Goal: Find specific page/section: Find specific page/section

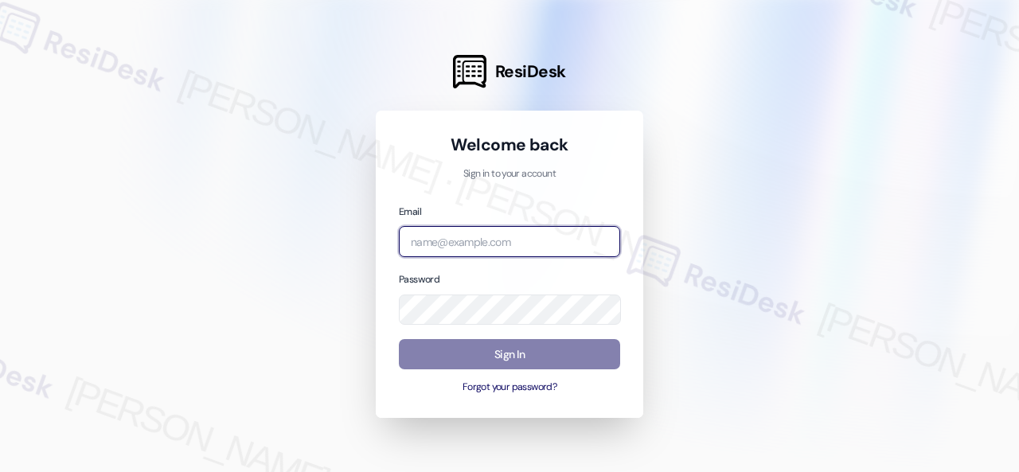
click at [469, 246] on input "email" at bounding box center [509, 241] width 221 height 31
paste input "automated-surveys-birchstone_residential-resen.fifteen@birchstone_[DOMAIN_NAME]"
type input "automated-surveys-birchstone_residential-resen.fifteen@birchstone_[DOMAIN_NAME]"
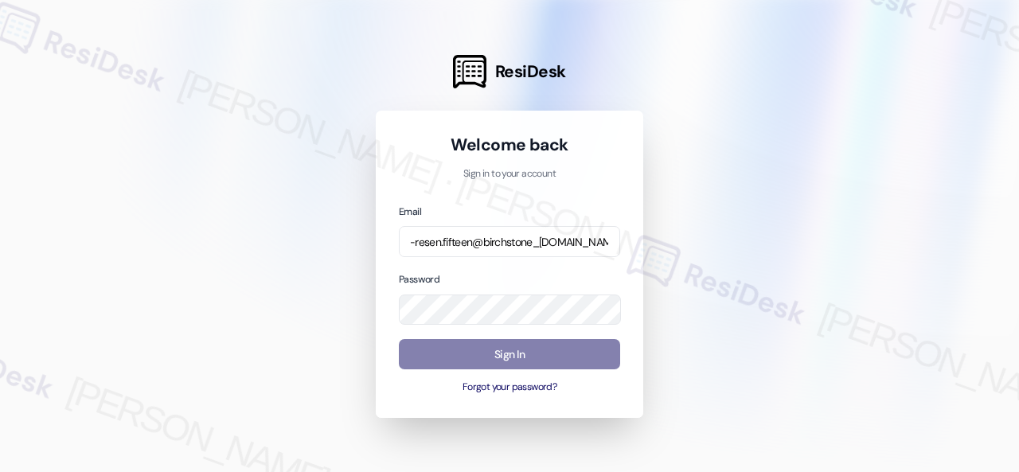
scroll to position [0, 0]
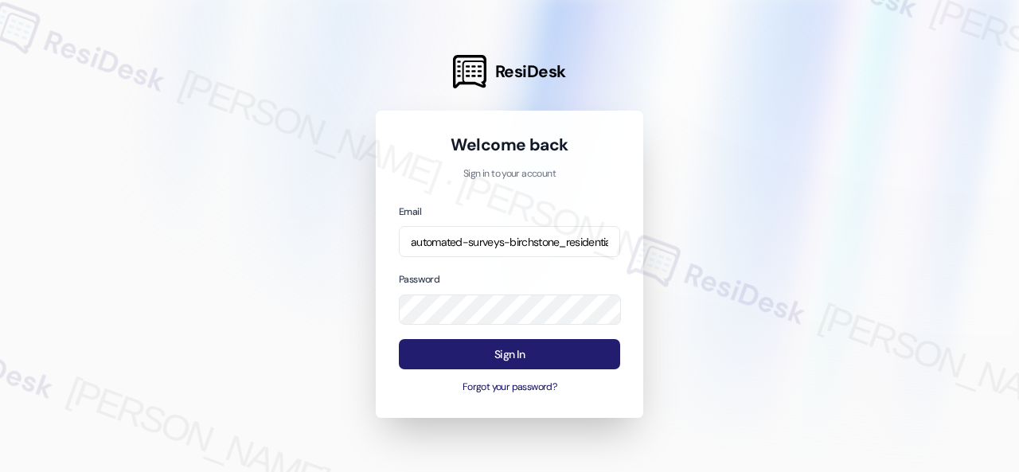
click at [497, 359] on button "Sign In" at bounding box center [509, 354] width 221 height 31
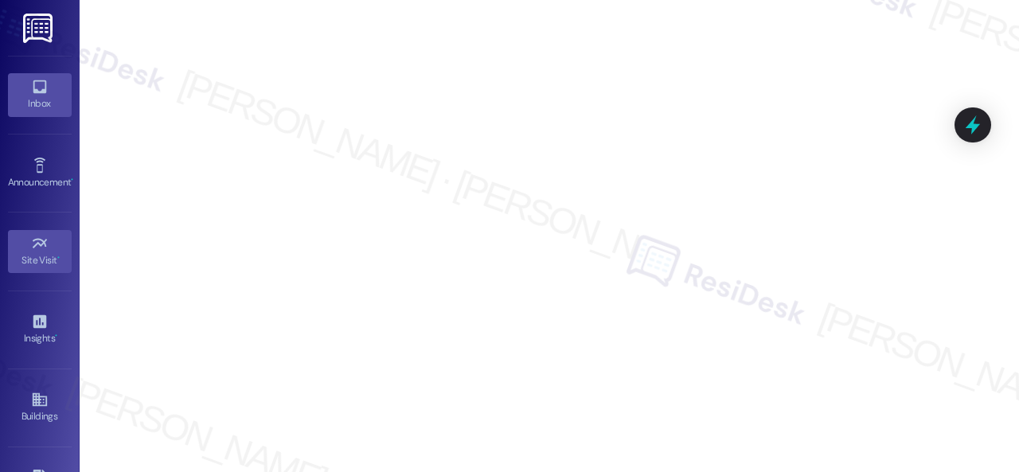
click at [33, 87] on icon at bounding box center [40, 87] width 14 height 14
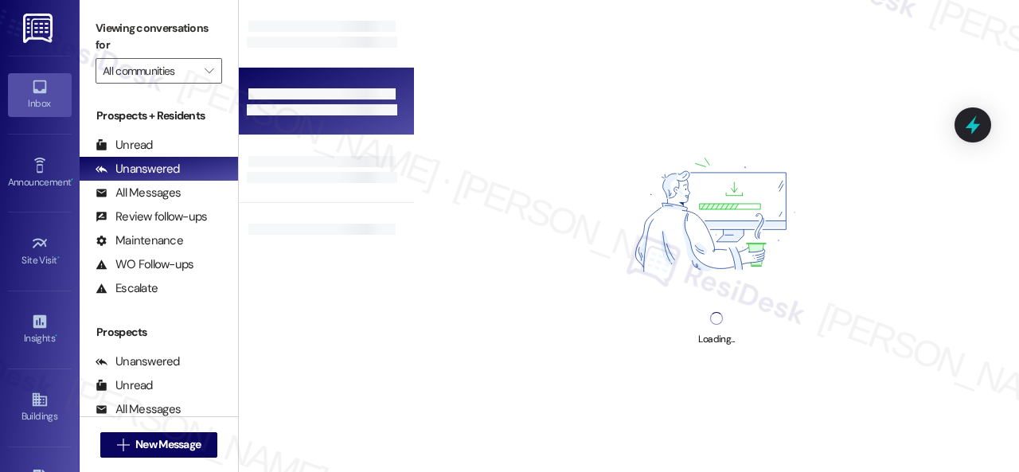
drag, startPoint x: 206, startPoint y: 69, endPoint x: 285, endPoint y: 110, distance: 88.6
click at [207, 69] on icon "" at bounding box center [209, 70] width 9 height 13
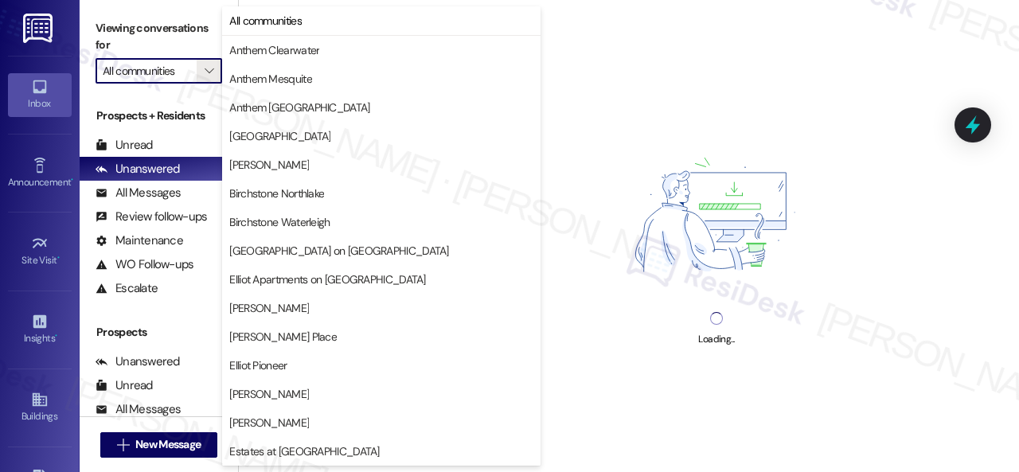
scroll to position [398, 0]
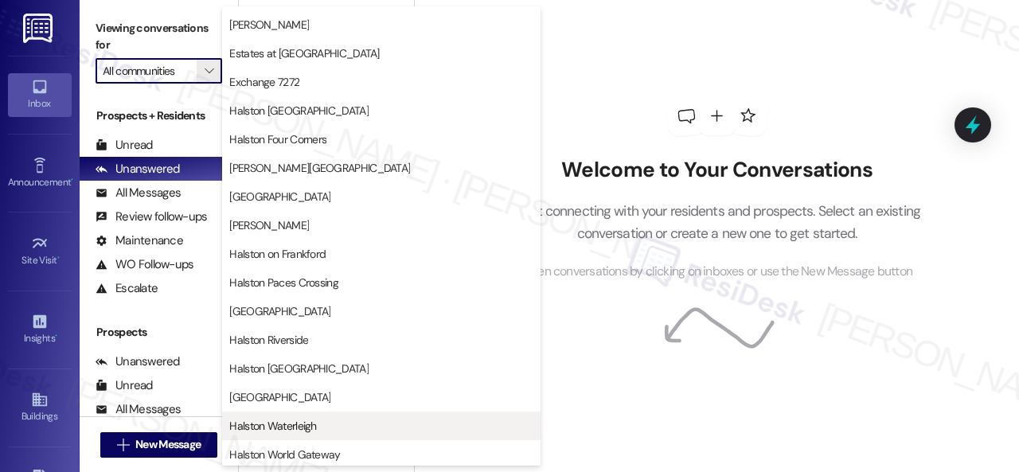
click at [290, 423] on span "Halston Waterleigh" at bounding box center [272, 426] width 87 height 16
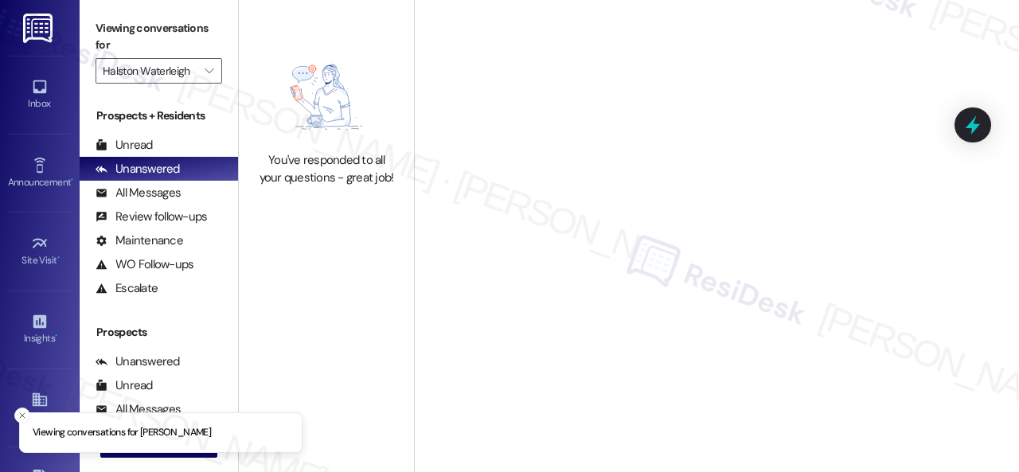
type input "Halston Waterleigh"
